Goal: Find specific page/section: Find specific page/section

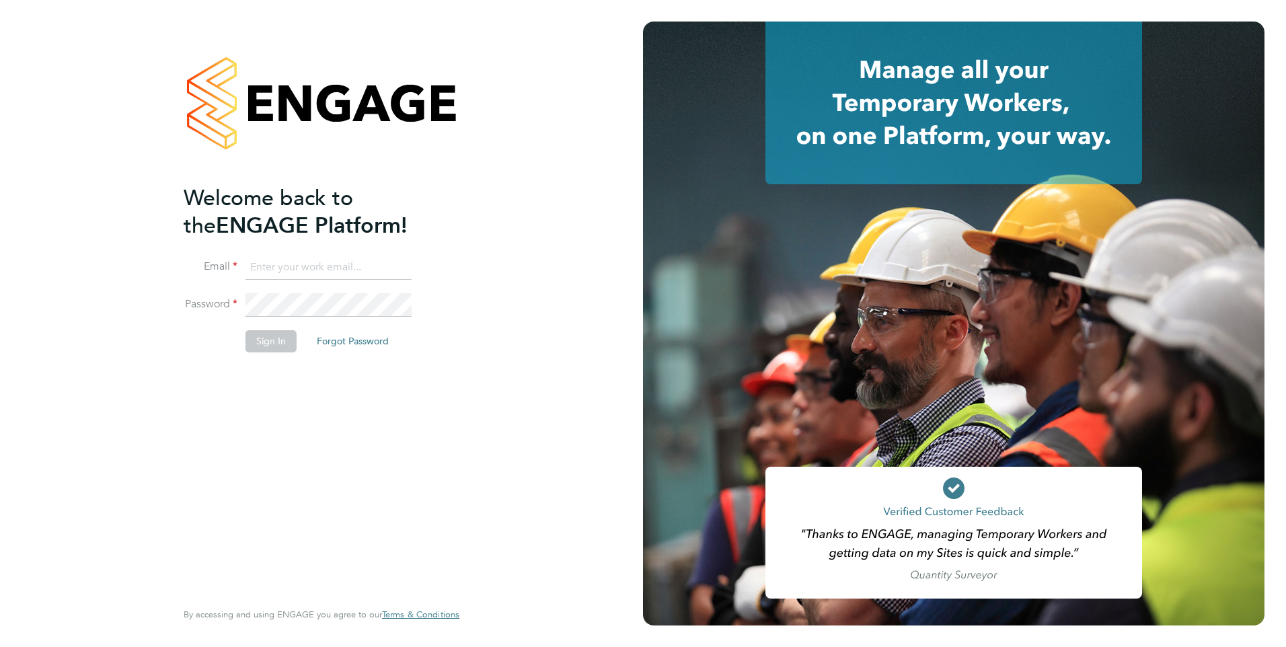
type input "tom.meachin@danielowen.co.uk"
click at [277, 344] on button "Sign In" at bounding box center [270, 341] width 51 height 22
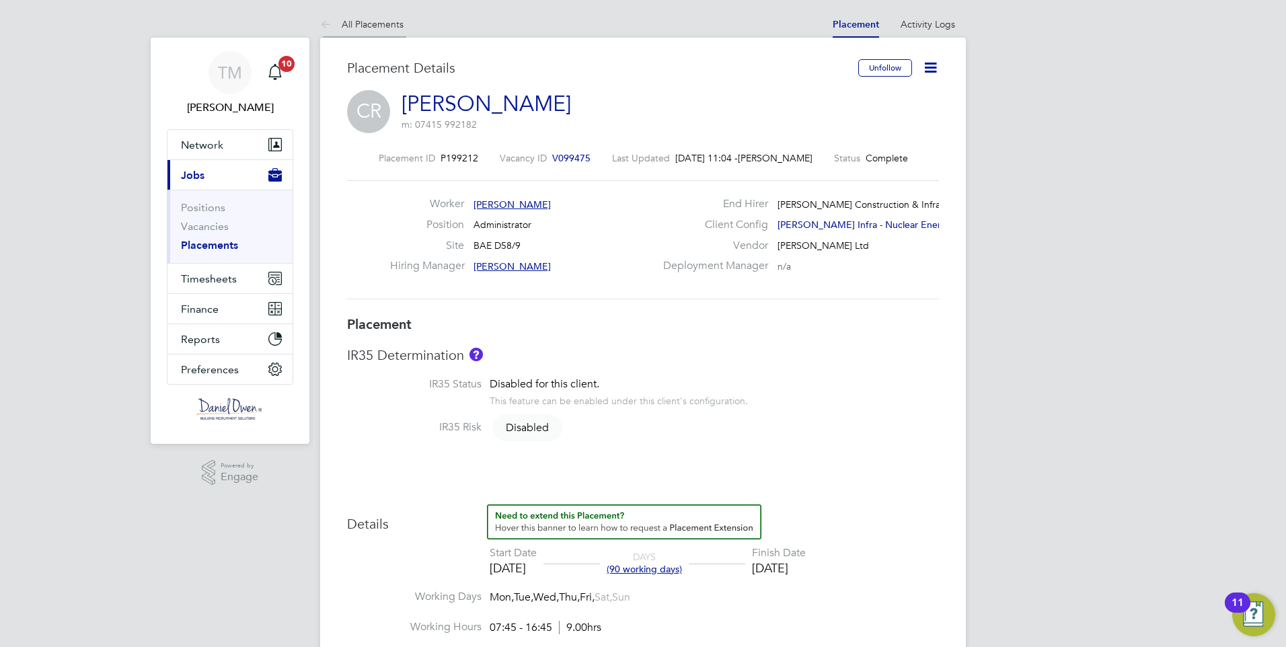
click at [381, 22] on link "All Placements" at bounding box center [361, 24] width 83 height 12
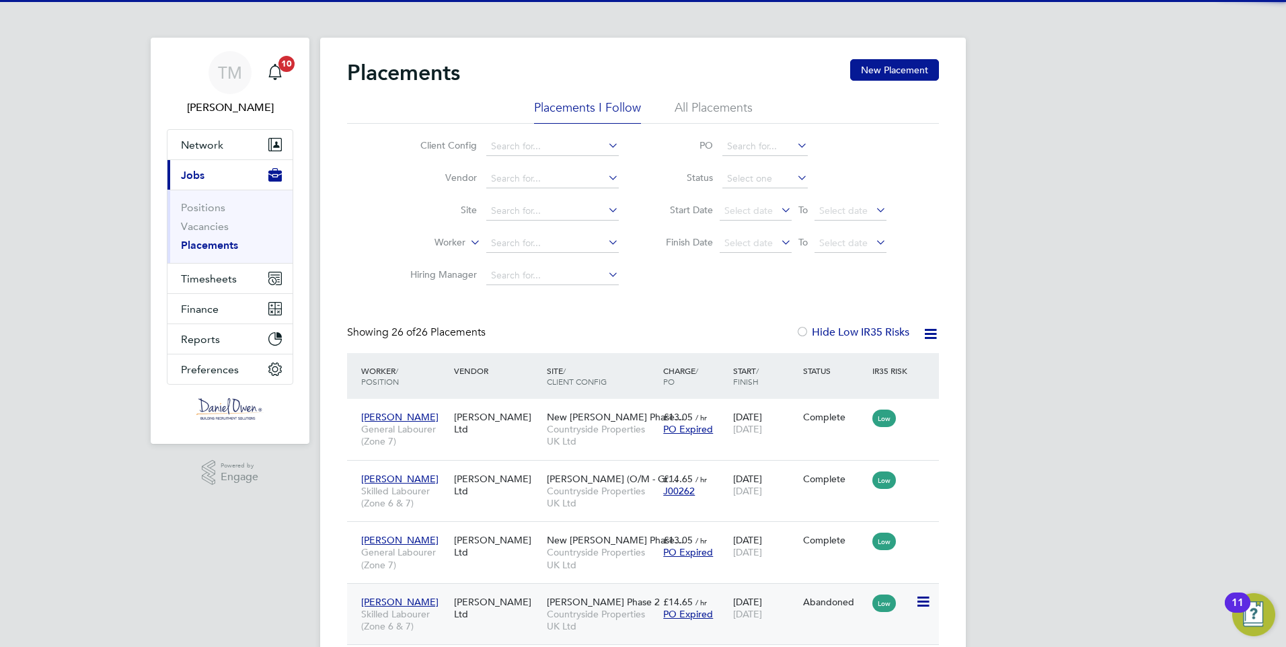
scroll to position [7, 7]
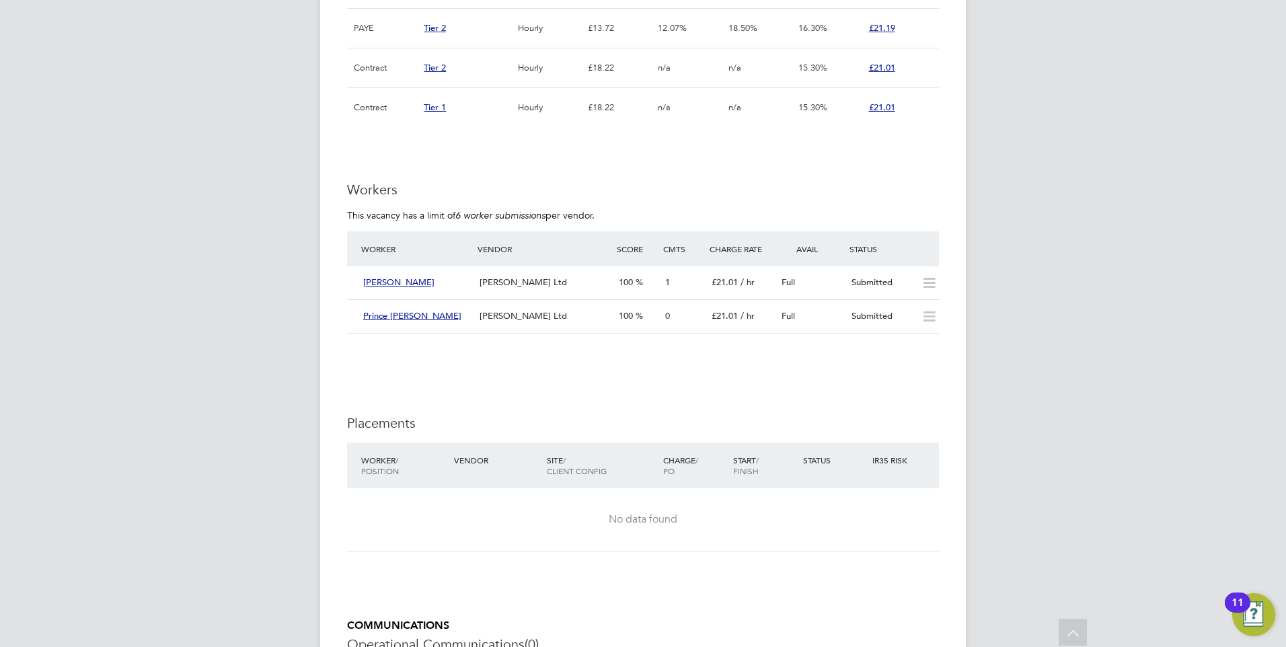
scroll to position [1345, 0]
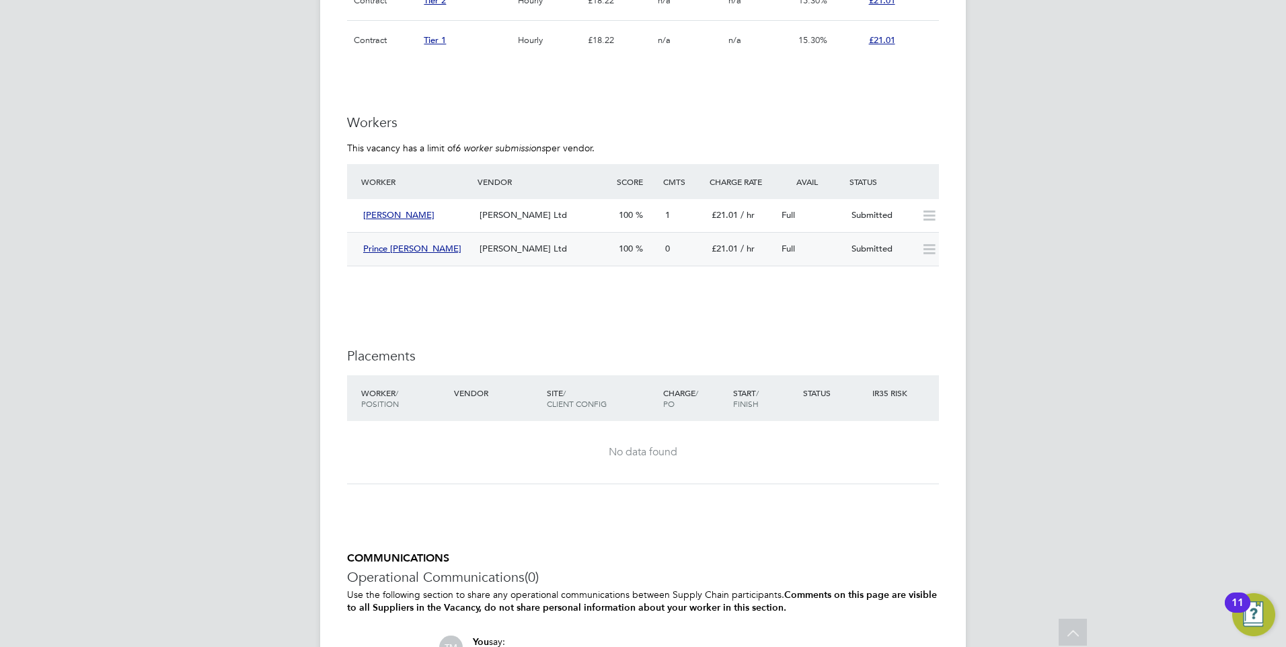
click at [602, 246] on div "[PERSON_NAME] Ltd" at bounding box center [543, 249] width 139 height 22
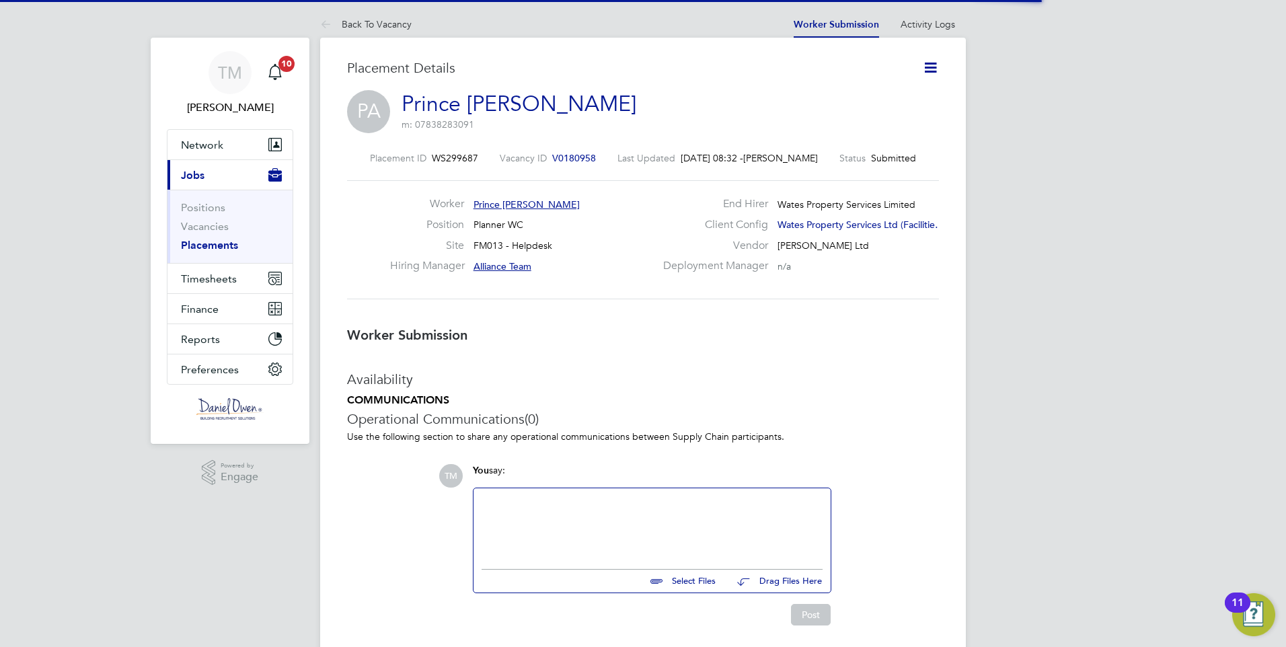
scroll to position [13, 108]
